Goal: Check status: Check status

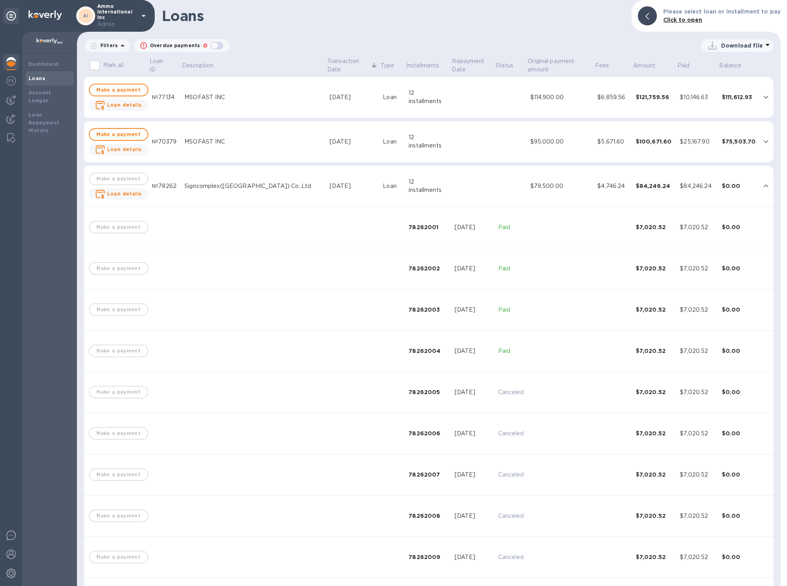
click at [226, 180] on td "Signcomplex([GEOGRAPHIC_DATA]) Co.,Ltd" at bounding box center [253, 186] width 145 height 41
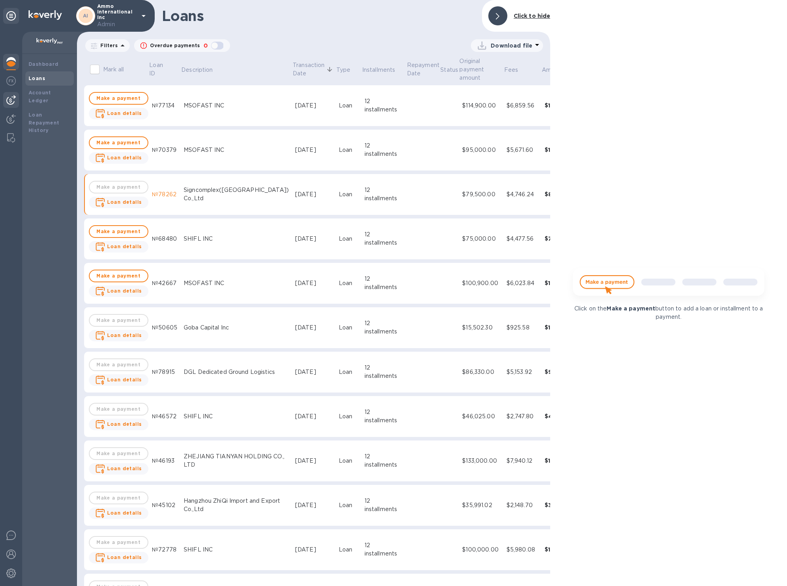
click at [12, 101] on img at bounding box center [11, 100] width 10 height 10
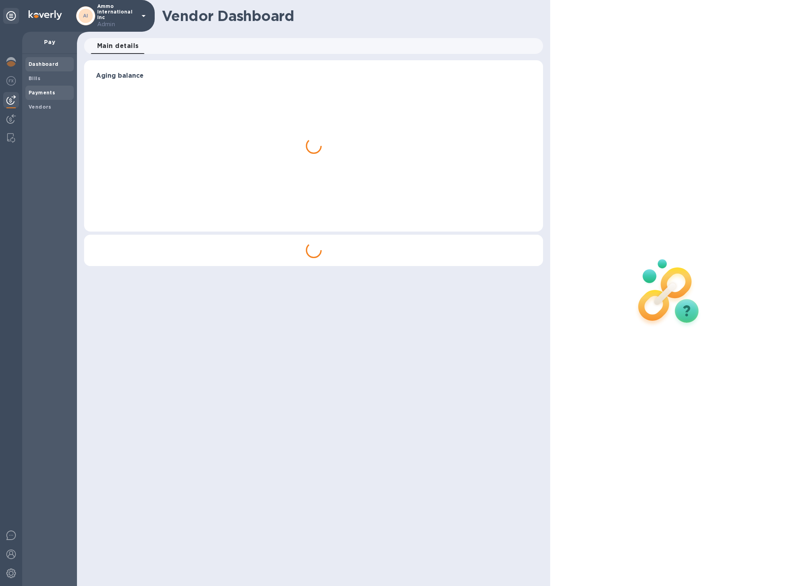
click at [52, 90] on b "Payments" at bounding box center [42, 93] width 27 height 6
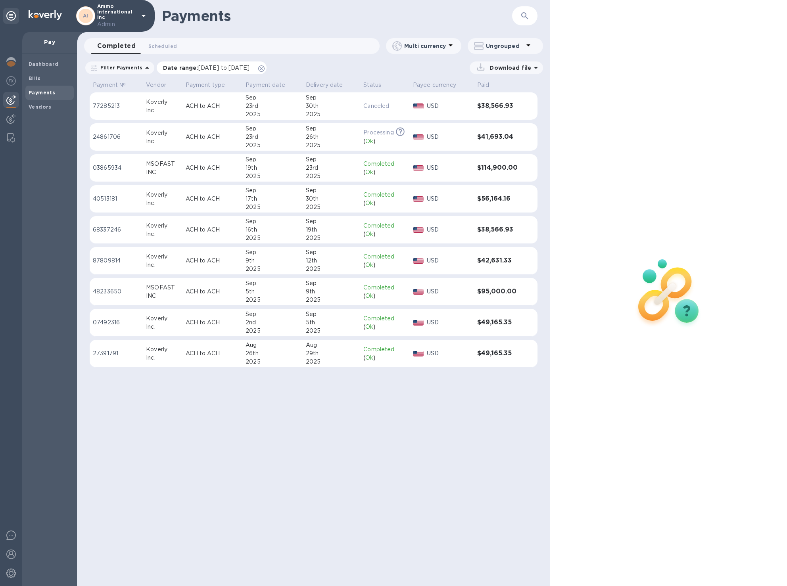
click at [266, 65] on div "Date range : 08/24/2025 to 09/25/2025" at bounding box center [212, 67] width 110 height 13
click at [265, 67] on icon at bounding box center [261, 68] width 6 height 6
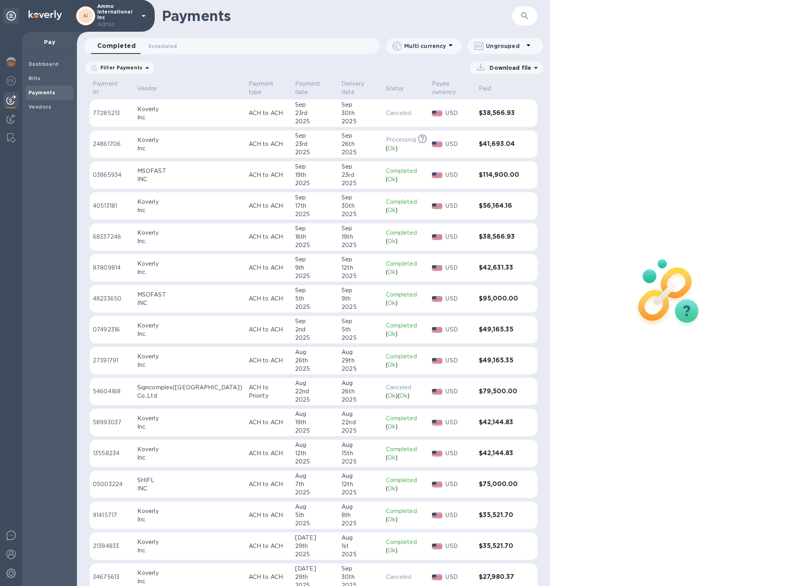
click at [259, 377] on table "Payment № Vendor Payment type Payment date Delivery date Status Payee currency …" at bounding box center [314, 401] width 448 height 644
click at [260, 389] on td "ACH to Priority" at bounding box center [268, 392] width 46 height 28
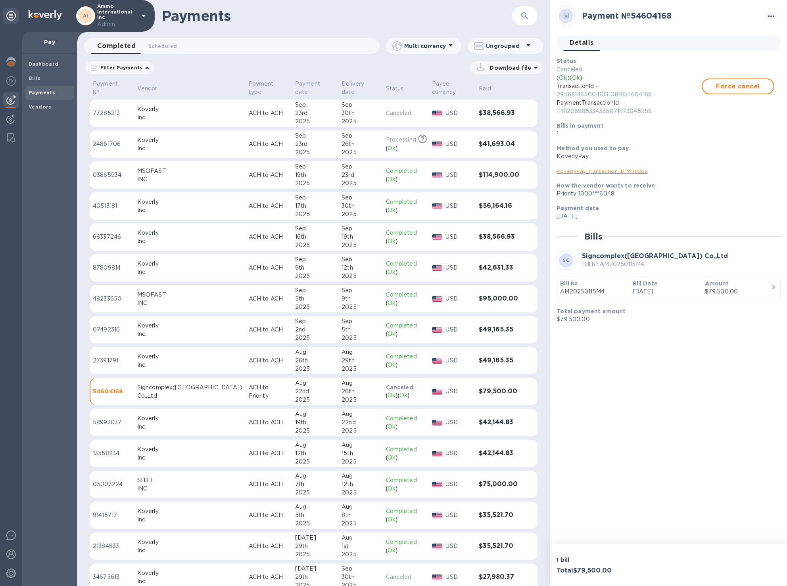
click at [612, 92] on p "2956814650041031081854604168" at bounding box center [628, 94] width 145 height 8
copy p "2956814650041031081854604168"
click at [13, 62] on img at bounding box center [11, 62] width 10 height 10
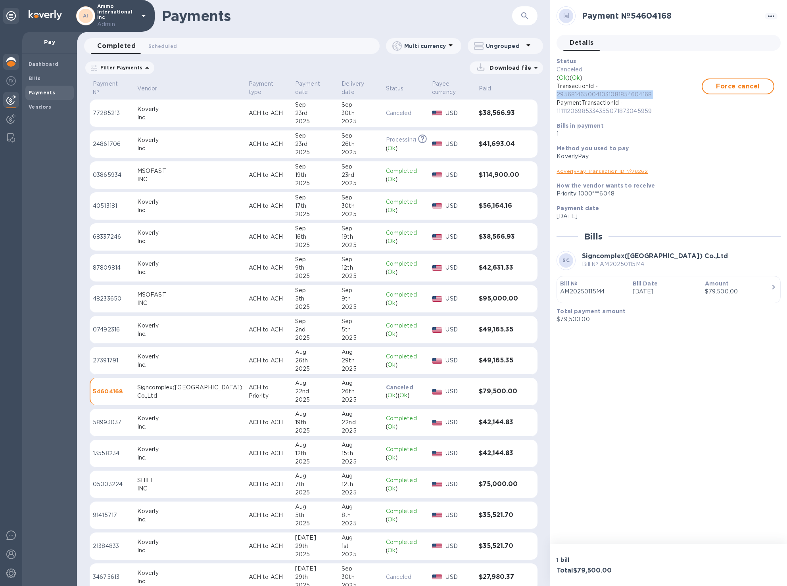
click at [13, 62] on img at bounding box center [11, 62] width 10 height 10
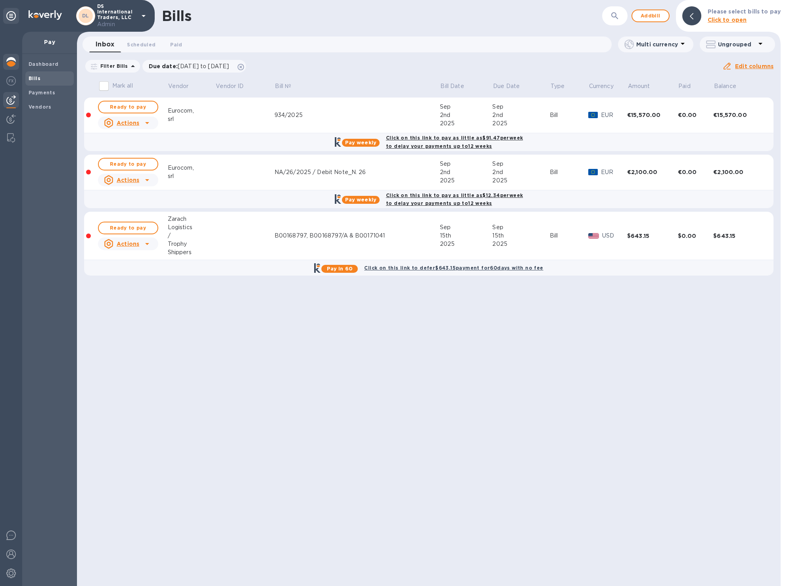
click at [10, 58] on img at bounding box center [11, 62] width 10 height 10
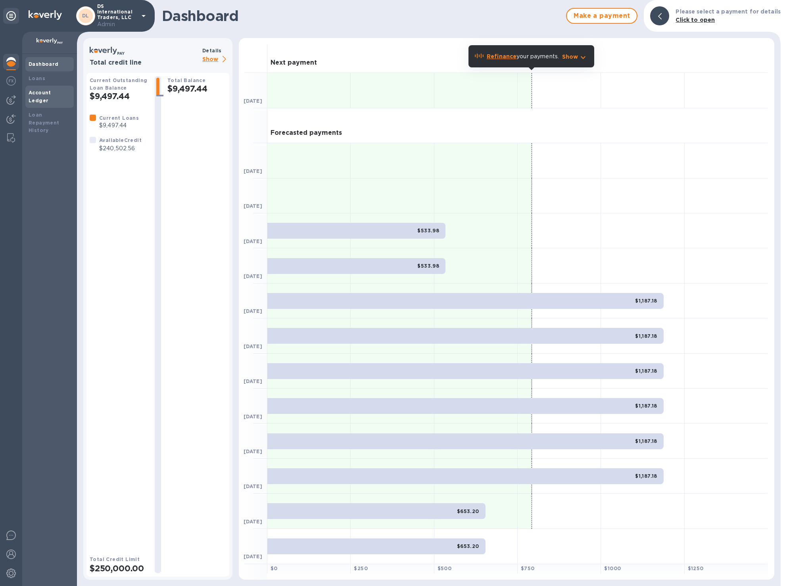
click at [63, 97] on div "Account Ledger" at bounding box center [49, 97] width 48 height 22
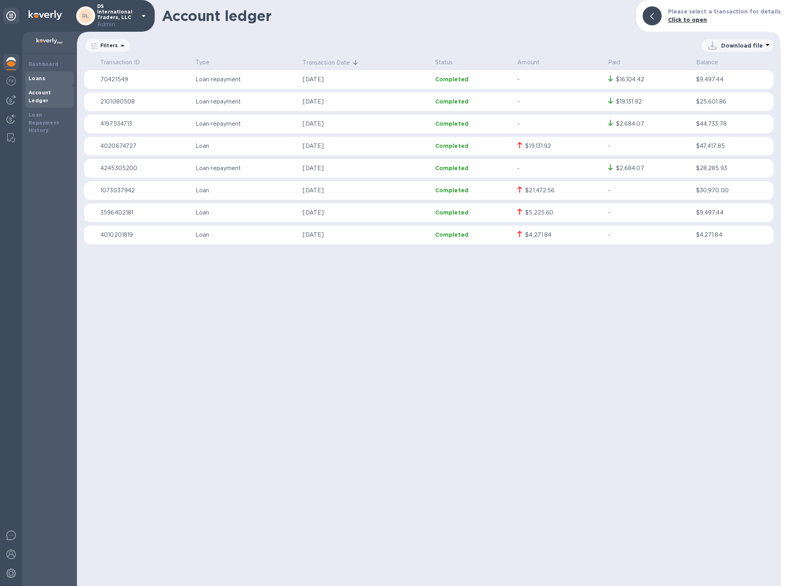
click at [54, 77] on div "Loans" at bounding box center [50, 79] width 42 height 8
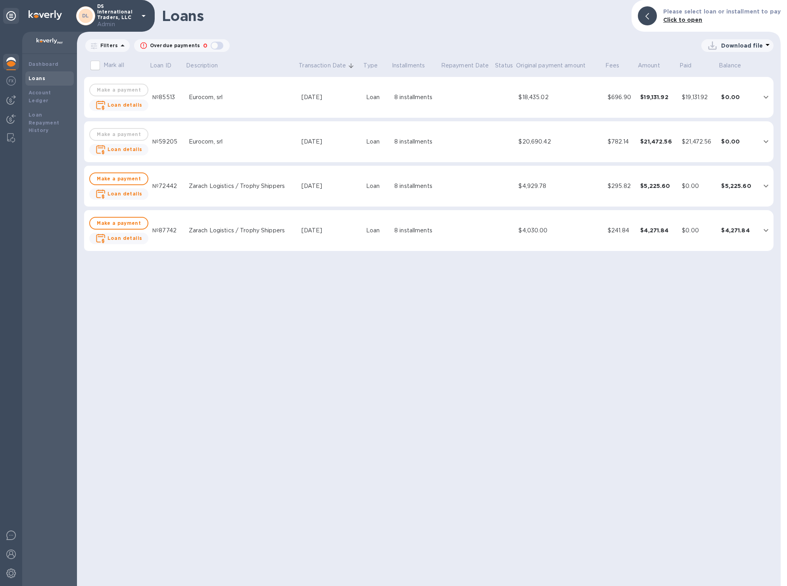
click at [576, 138] on div "$20,690.42" at bounding box center [559, 142] width 83 height 8
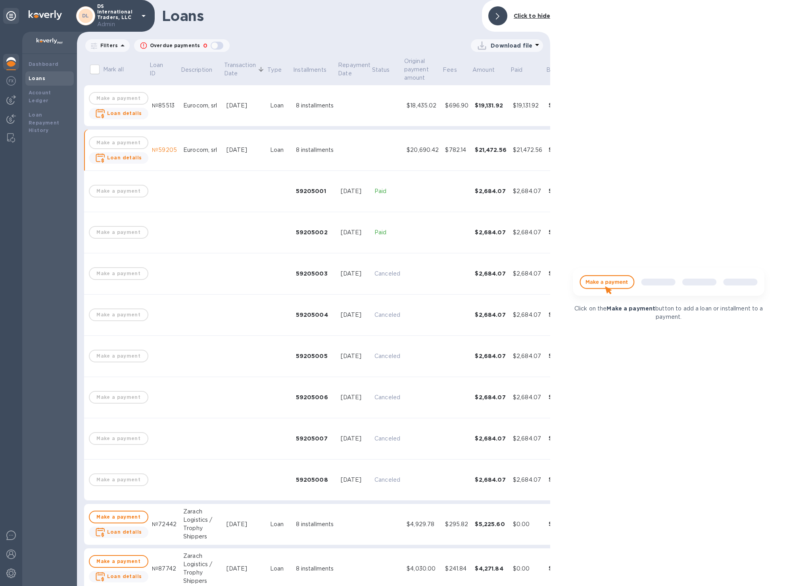
click at [502, 22] on div at bounding box center [497, 15] width 19 height 19
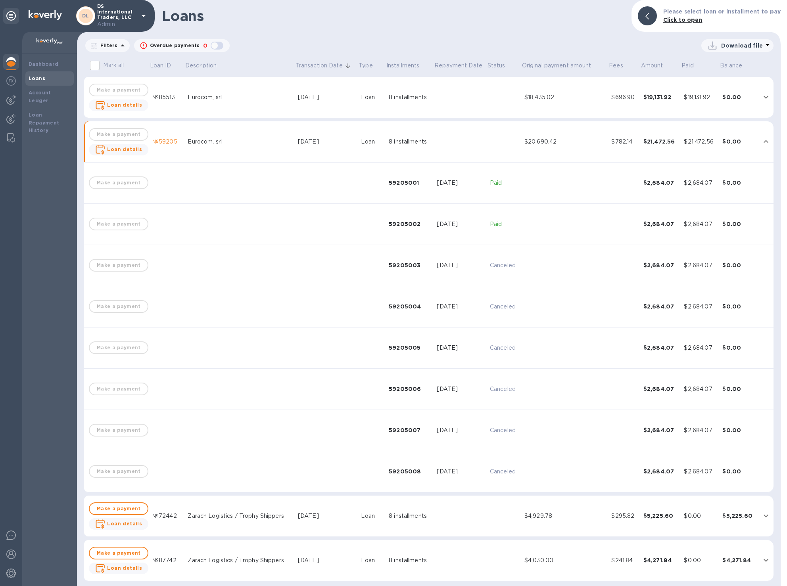
scroll to position [1, 0]
click at [489, 90] on td at bounding box center [504, 96] width 35 height 41
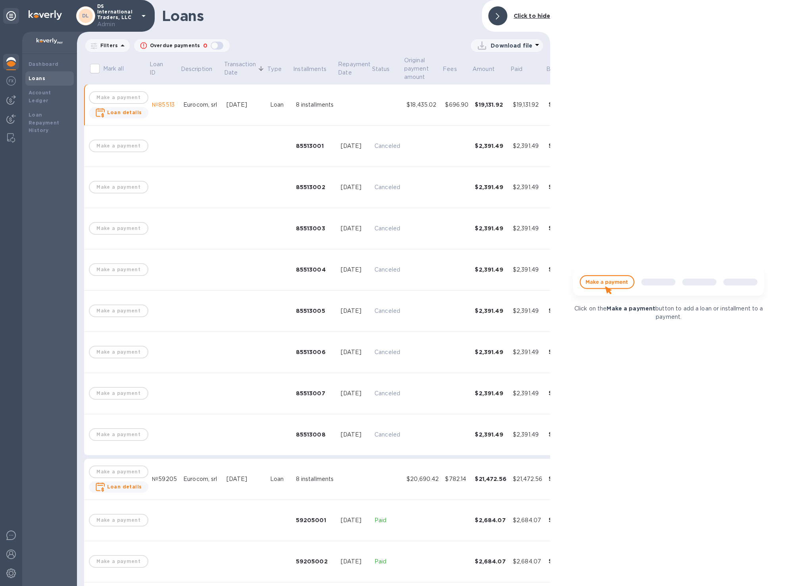
click at [489, 90] on td "$19,131.92" at bounding box center [491, 104] width 38 height 41
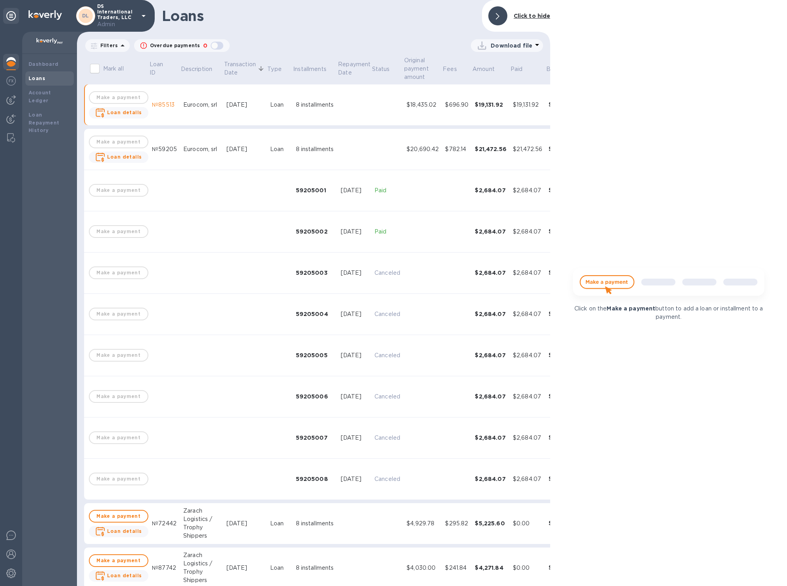
click at [502, 17] on div at bounding box center [497, 15] width 19 height 19
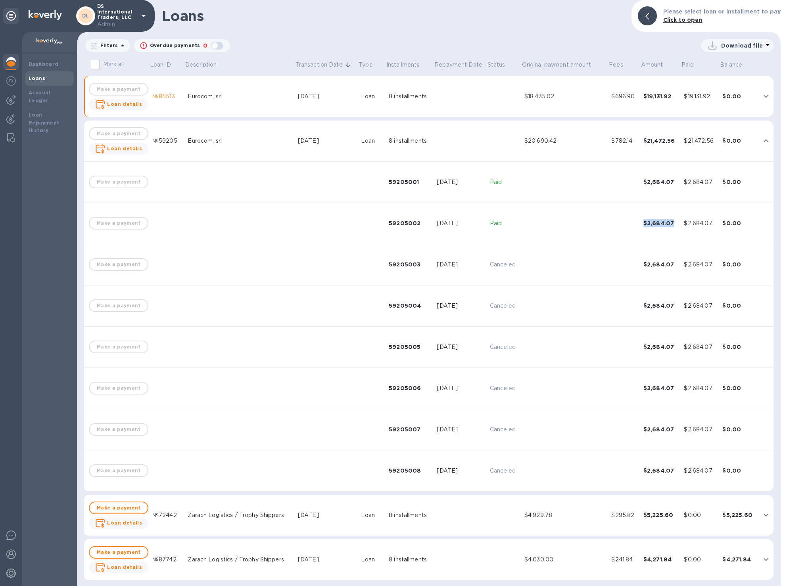
drag, startPoint x: 677, startPoint y: 224, endPoint x: 645, endPoint y: 219, distance: 32.2
click at [645, 219] on td "$2,684.07" at bounding box center [660, 223] width 41 height 41
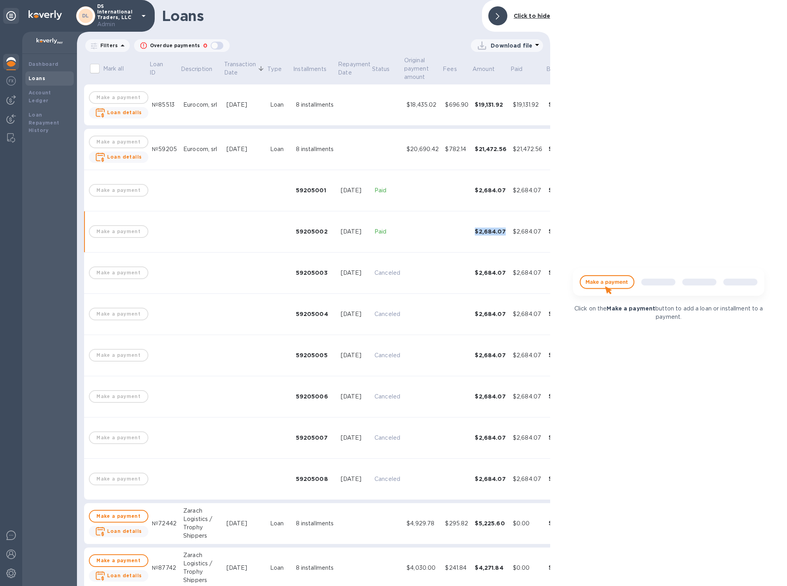
scroll to position [18, 0]
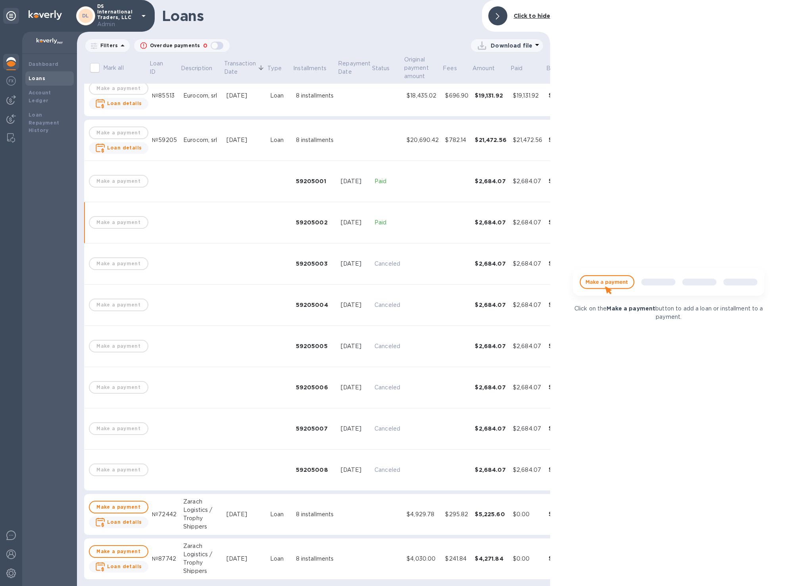
click at [377, 286] on td "Canceled" at bounding box center [387, 305] width 32 height 41
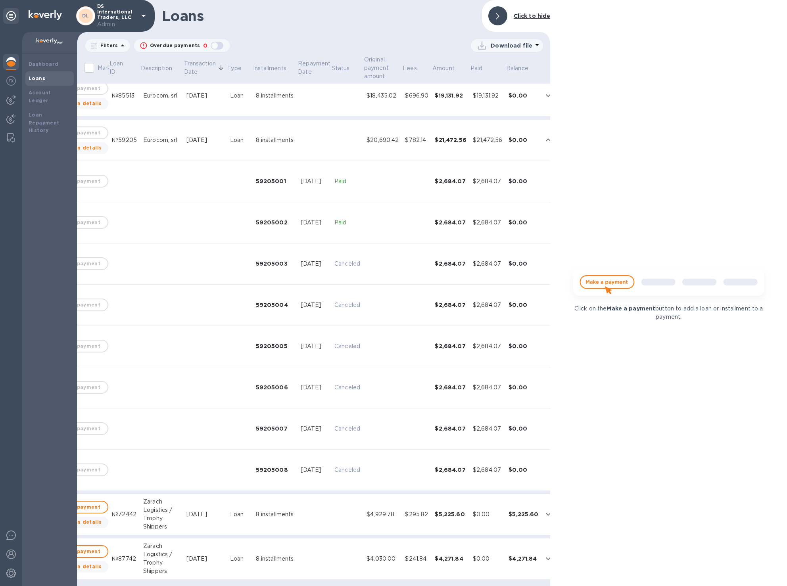
scroll to position [18, 41]
drag, startPoint x: 462, startPoint y: 130, endPoint x: 429, endPoint y: 132, distance: 33.3
click at [430, 132] on td "$21,472.56" at bounding box center [449, 140] width 38 height 41
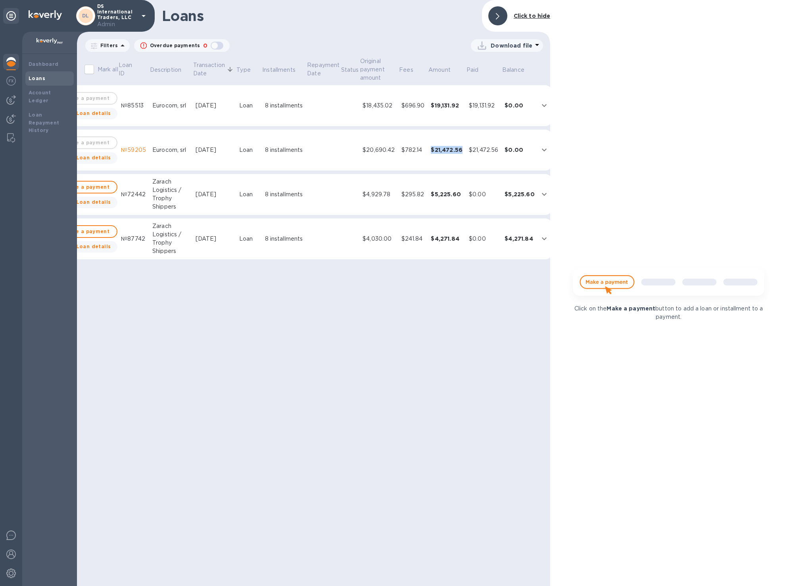
scroll to position [0, 25]
click at [545, 151] on icon "expand row" at bounding box center [550, 150] width 10 height 10
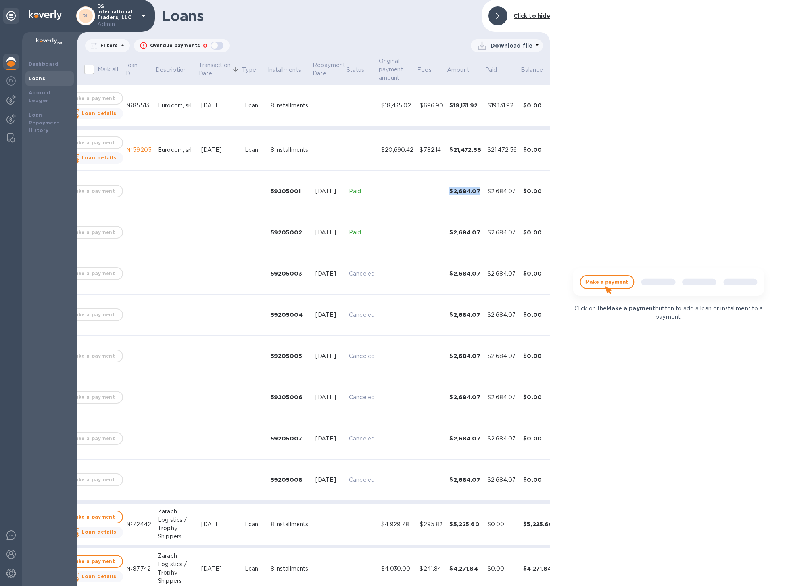
drag, startPoint x: 444, startPoint y: 190, endPoint x: 474, endPoint y: 191, distance: 29.7
click at [474, 191] on td "$2,684.07" at bounding box center [465, 191] width 38 height 41
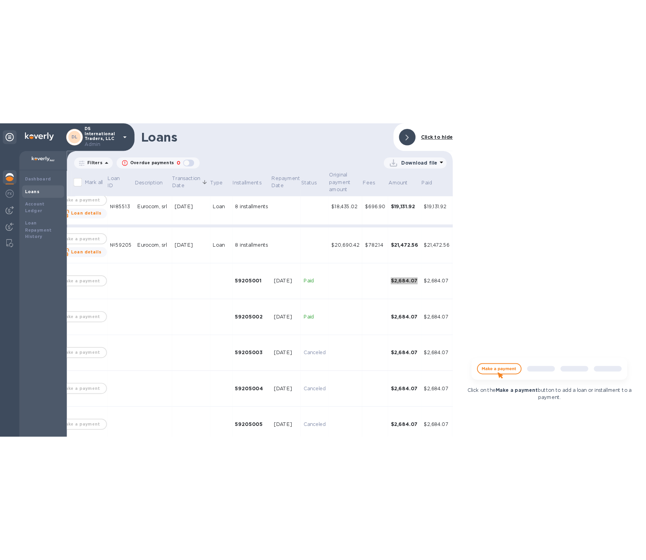
scroll to position [18, 25]
